Goal: Information Seeking & Learning: Learn about a topic

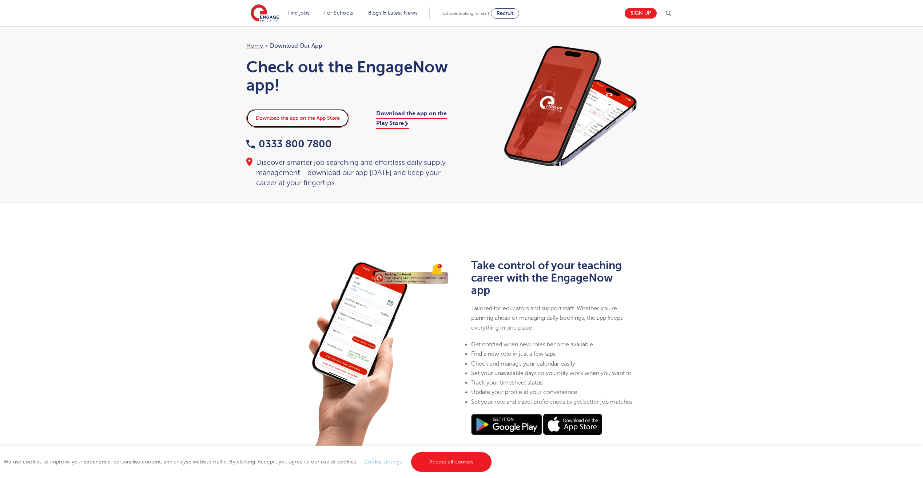
click at [327, 119] on link "Download the app on the App Store" at bounding box center [297, 118] width 103 height 19
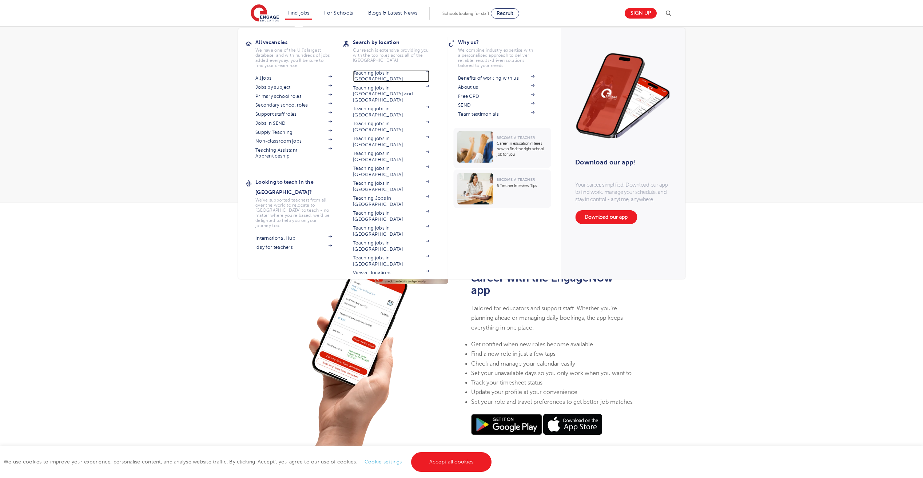
click at [400, 71] on link "Teaching jobs in [GEOGRAPHIC_DATA]" at bounding box center [391, 76] width 76 height 12
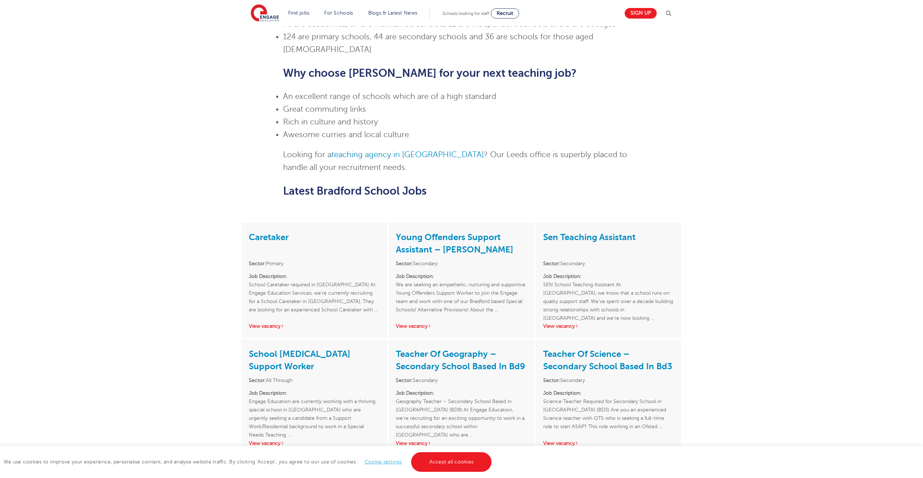
scroll to position [437, 0]
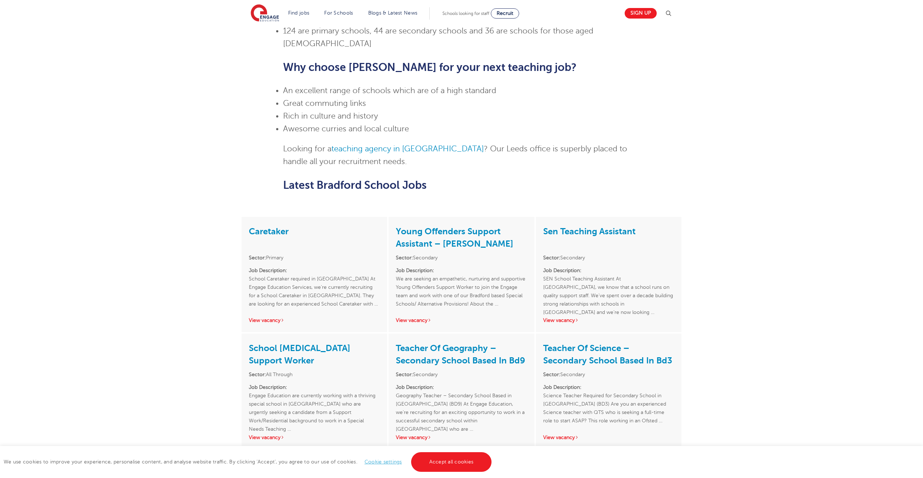
click at [427, 299] on div "Young Offenders Support Assistant – Bradford Sector: Secondary Job Description:…" at bounding box center [462, 274] width 146 height 115
click at [423, 318] on link "View vacancy" at bounding box center [414, 320] width 36 height 5
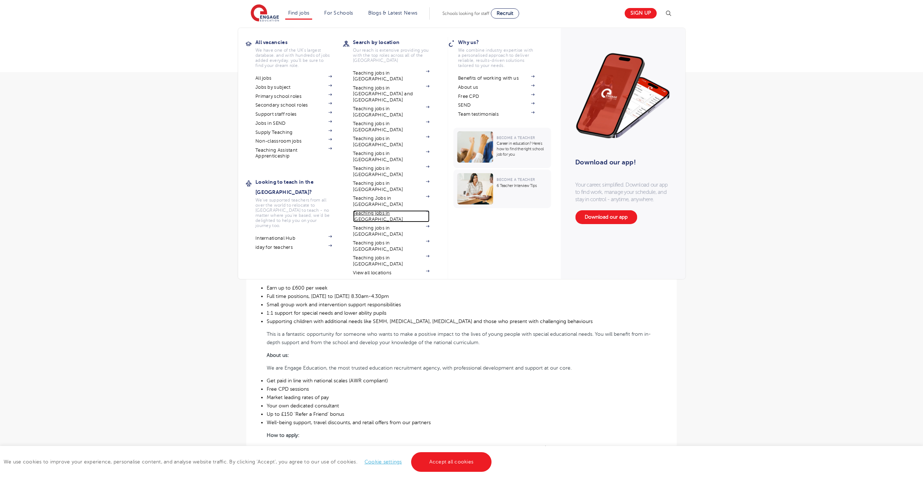
click at [380, 210] on link "Teaching jobs in [GEOGRAPHIC_DATA]" at bounding box center [391, 216] width 76 height 12
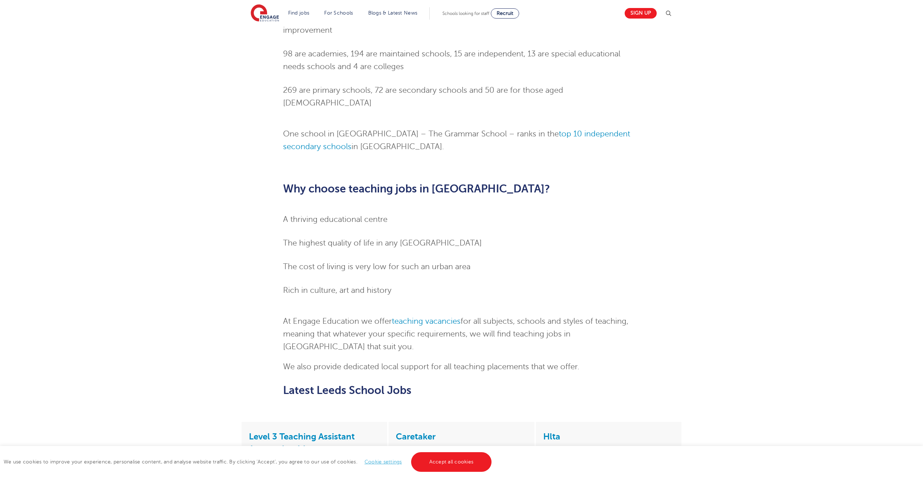
scroll to position [619, 0]
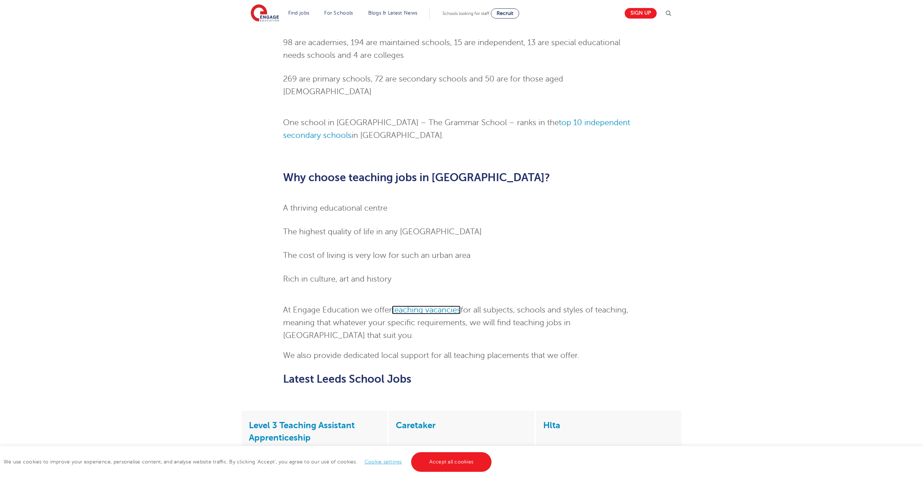
click at [445, 306] on link "teaching vacancies" at bounding box center [426, 310] width 69 height 9
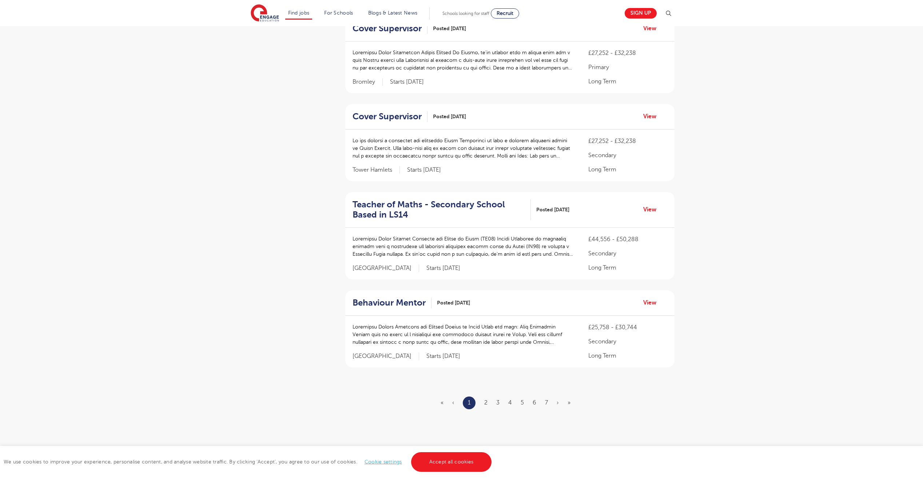
scroll to position [655, 0]
click at [540, 336] on div at bounding box center [464, 337] width 222 height 30
click at [648, 297] on link "View" at bounding box center [652, 301] width 19 height 9
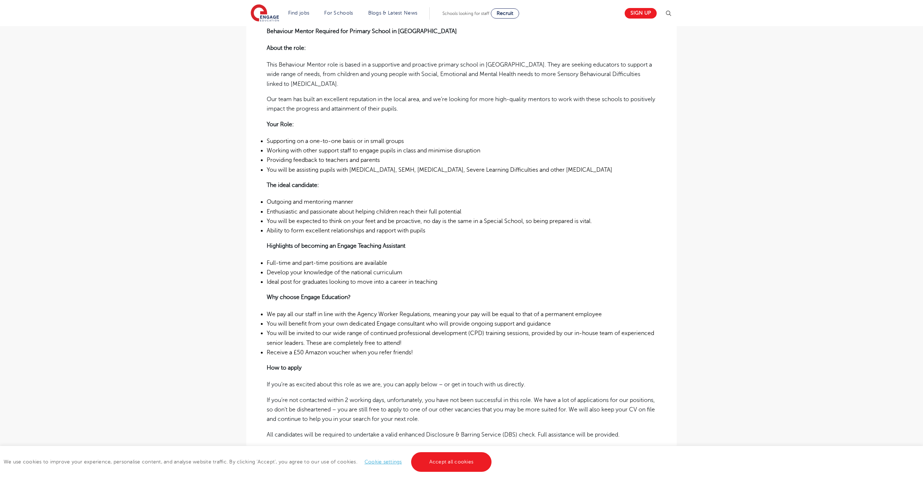
scroll to position [182, 0]
